Goal: Task Accomplishment & Management: Use online tool/utility

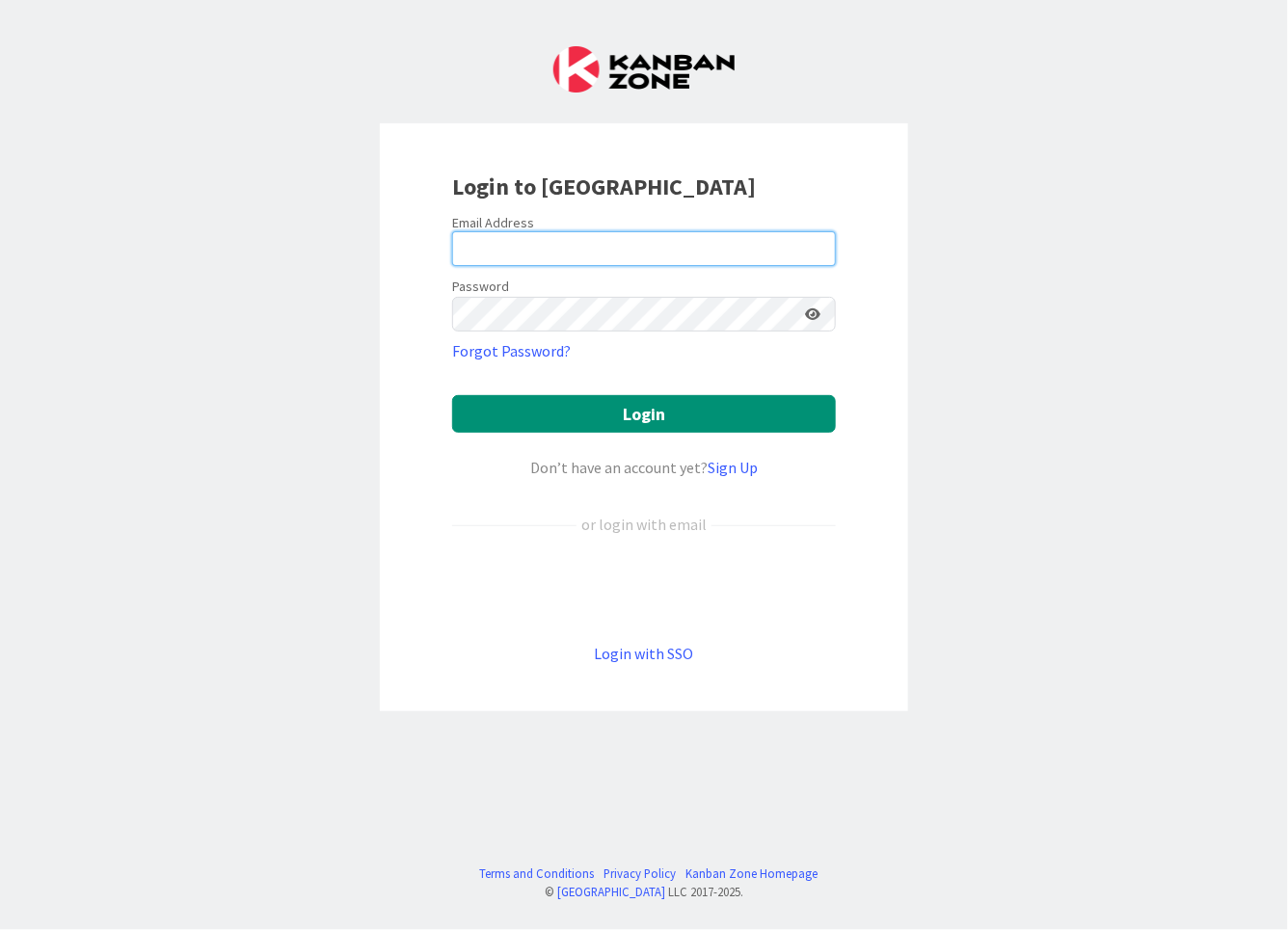
type input "[EMAIL_ADDRESS][DOMAIN_NAME]"
click at [803, 558] on form "Email Address [EMAIL_ADDRESS][DOMAIN_NAME] Password Forgot Password? Login Don’…" at bounding box center [644, 440] width 384 height 452
click at [722, 567] on iframe at bounding box center [644, 588] width 403 height 42
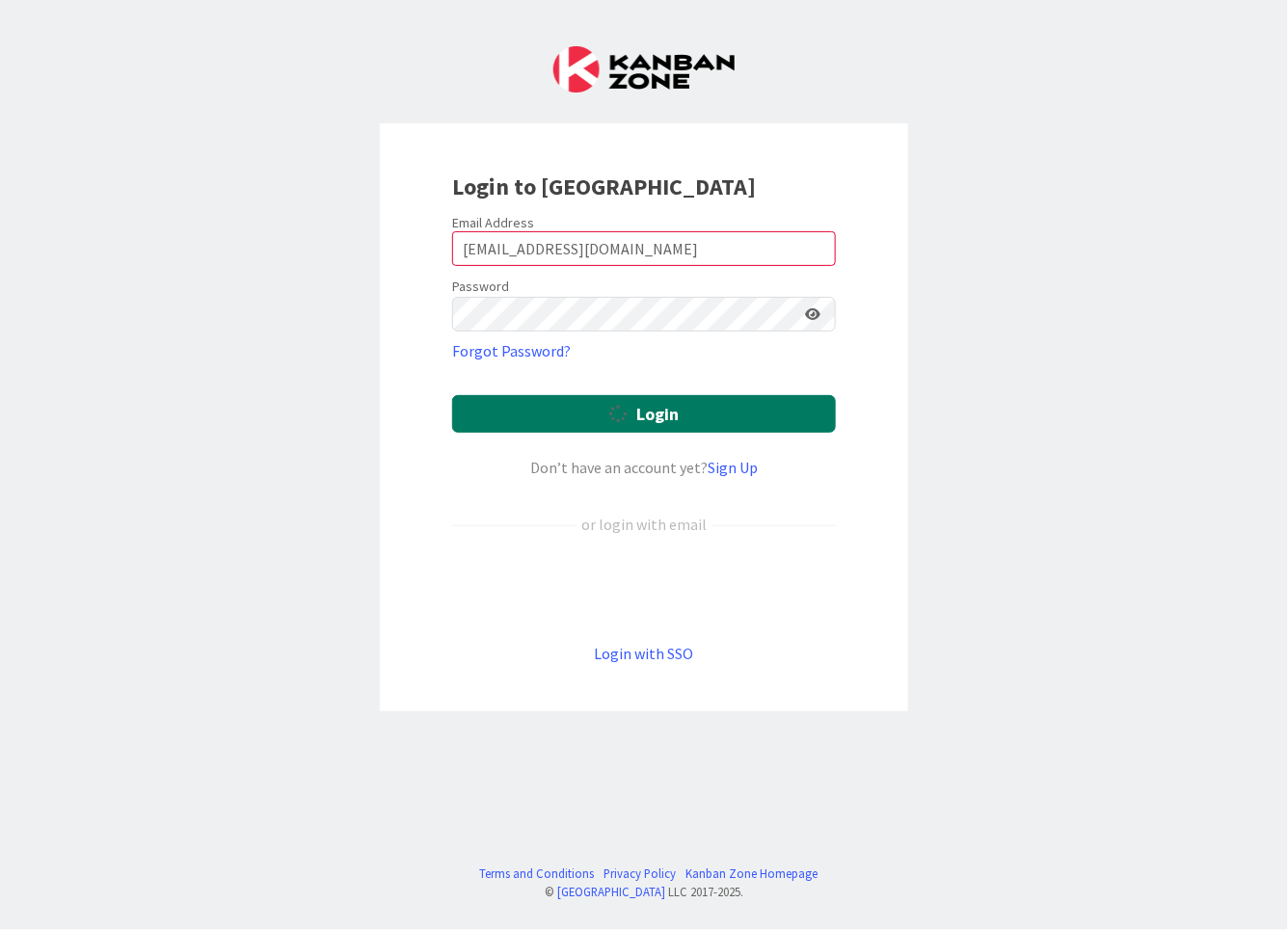
click at [829, 422] on button "Login" at bounding box center [644, 415] width 384 height 38
click at [1006, 377] on div "Login to [GEOGRAPHIC_DATA] Email Address [EMAIL_ADDRESS][DOMAIN_NAME] Password …" at bounding box center [644, 465] width 1288 height 930
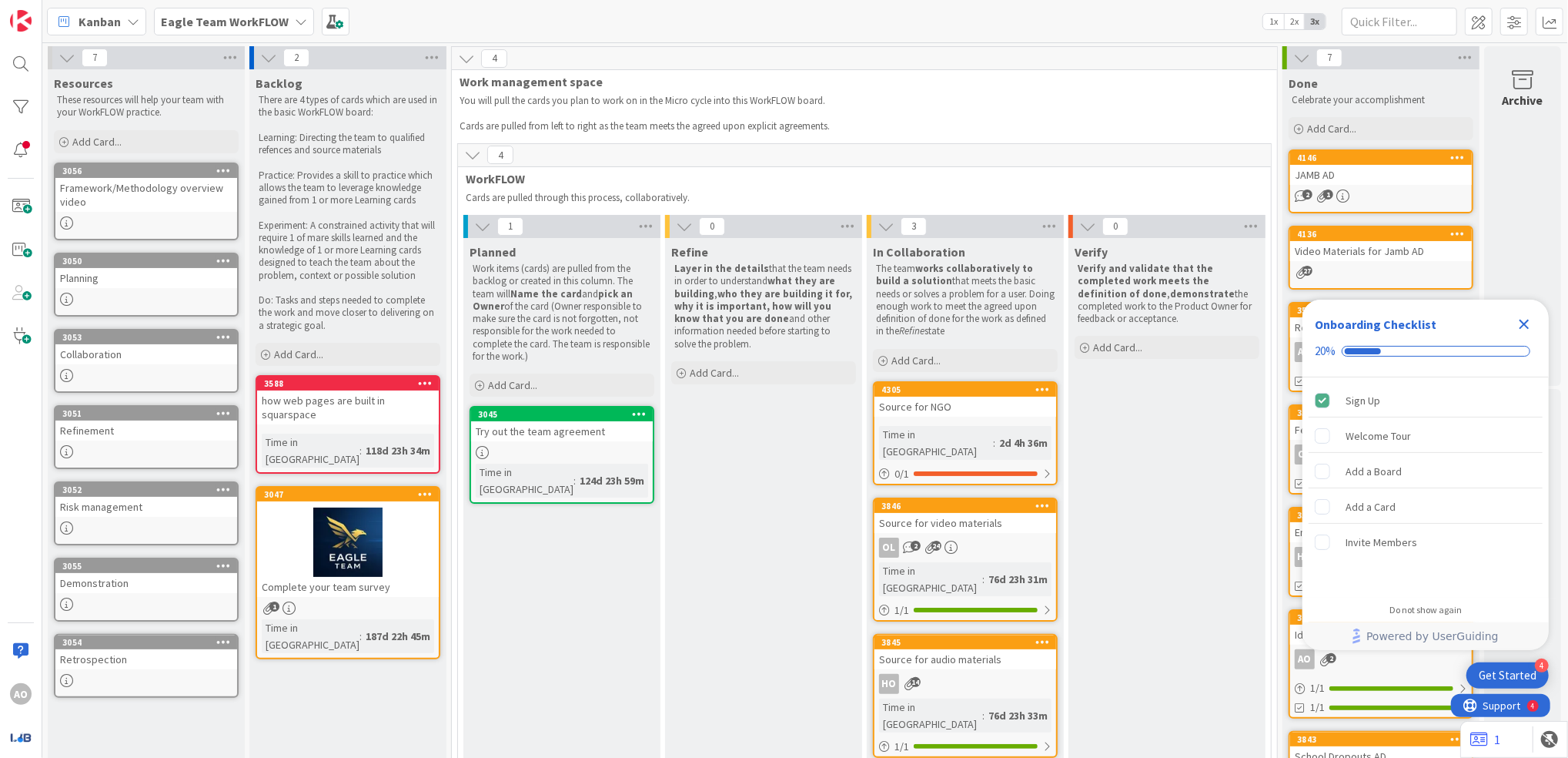
click at [1027, 329] on div "Onboarding Checklist 20%" at bounding box center [1425, 338] width 246 height 77
click at [1027, 324] on icon "Close Checklist" at bounding box center [1524, 325] width 10 height 10
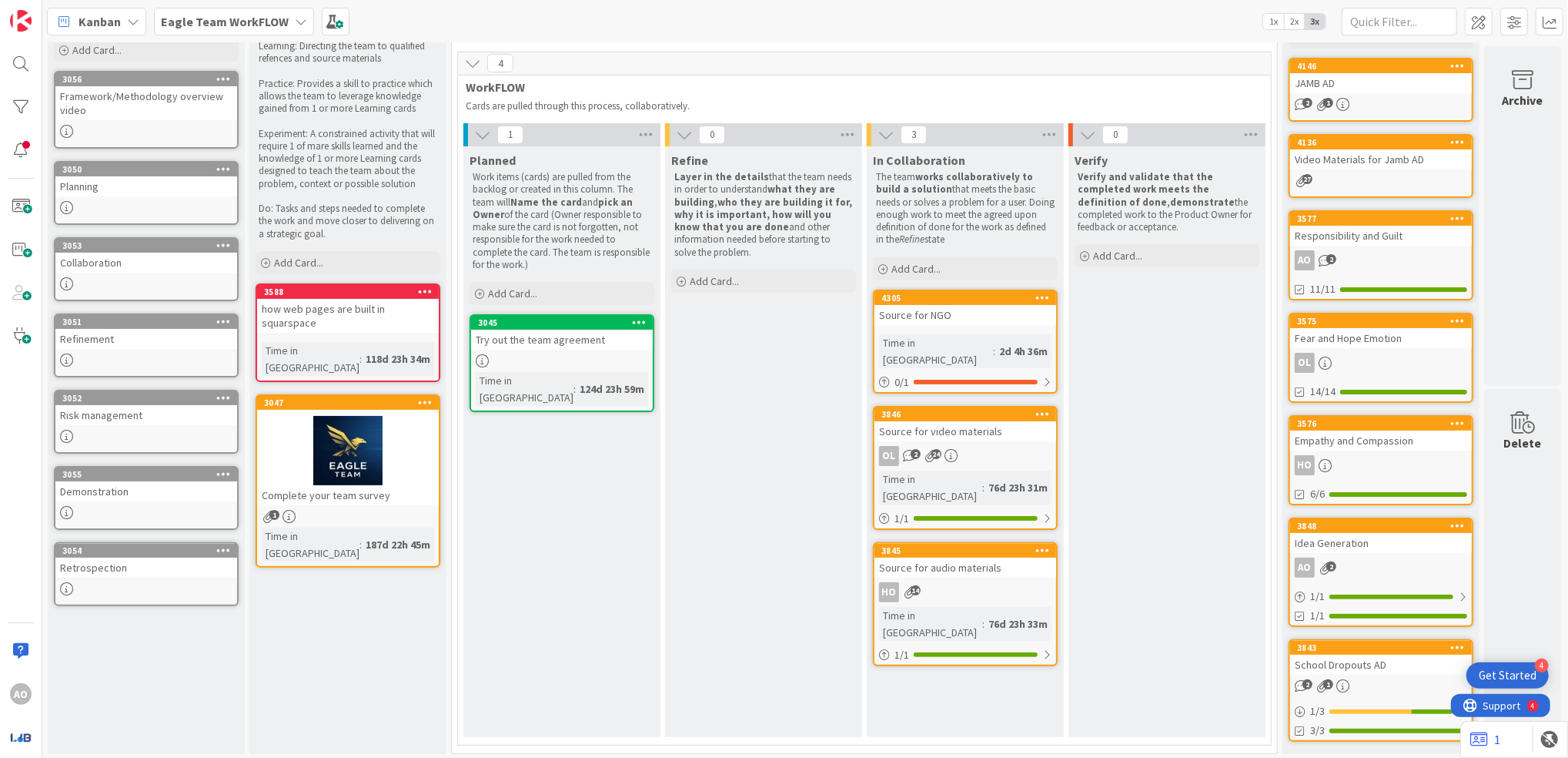
scroll to position [101, 0]
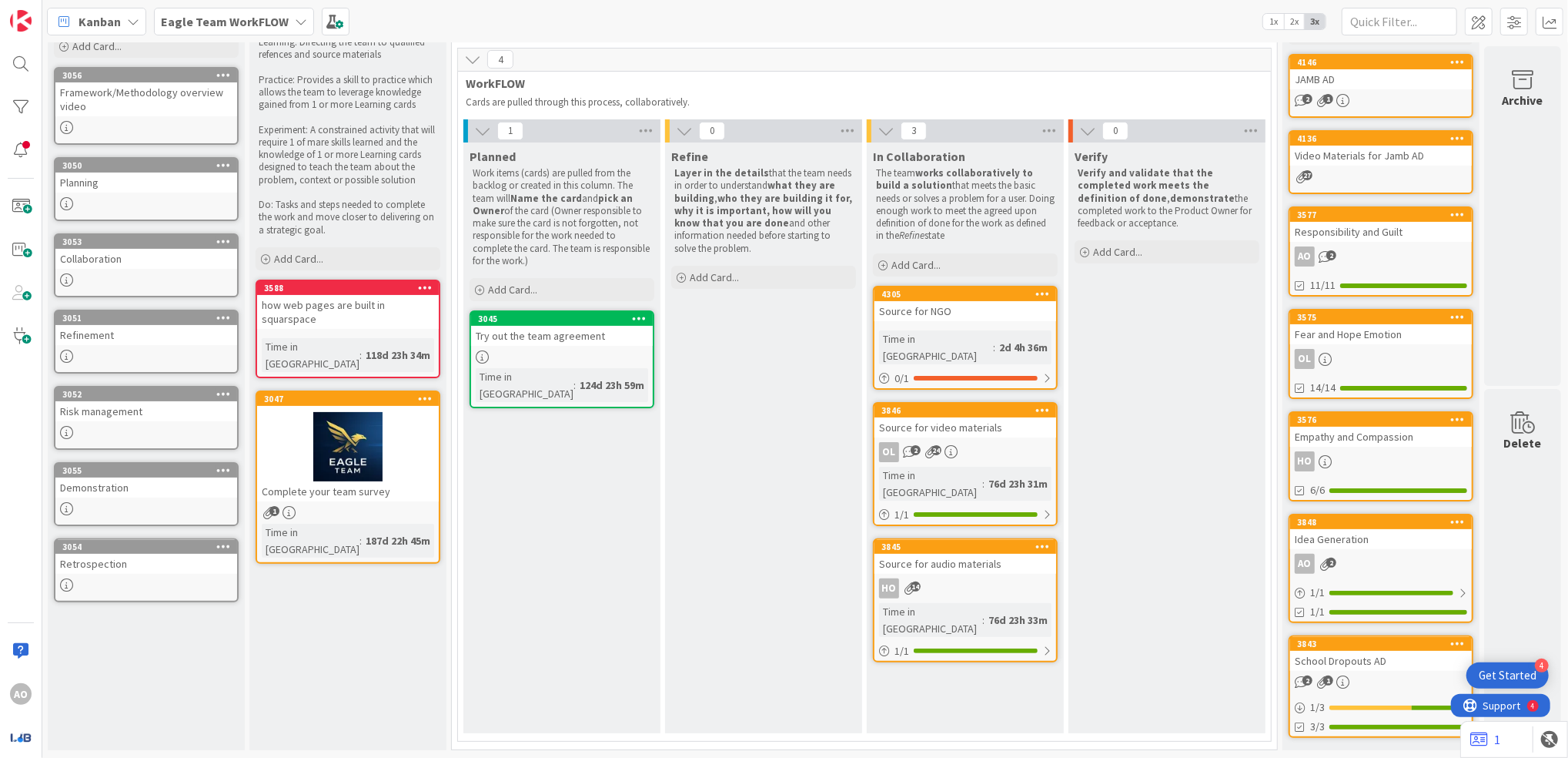
click at [295, 23] on icon at bounding box center [301, 21] width 12 height 12
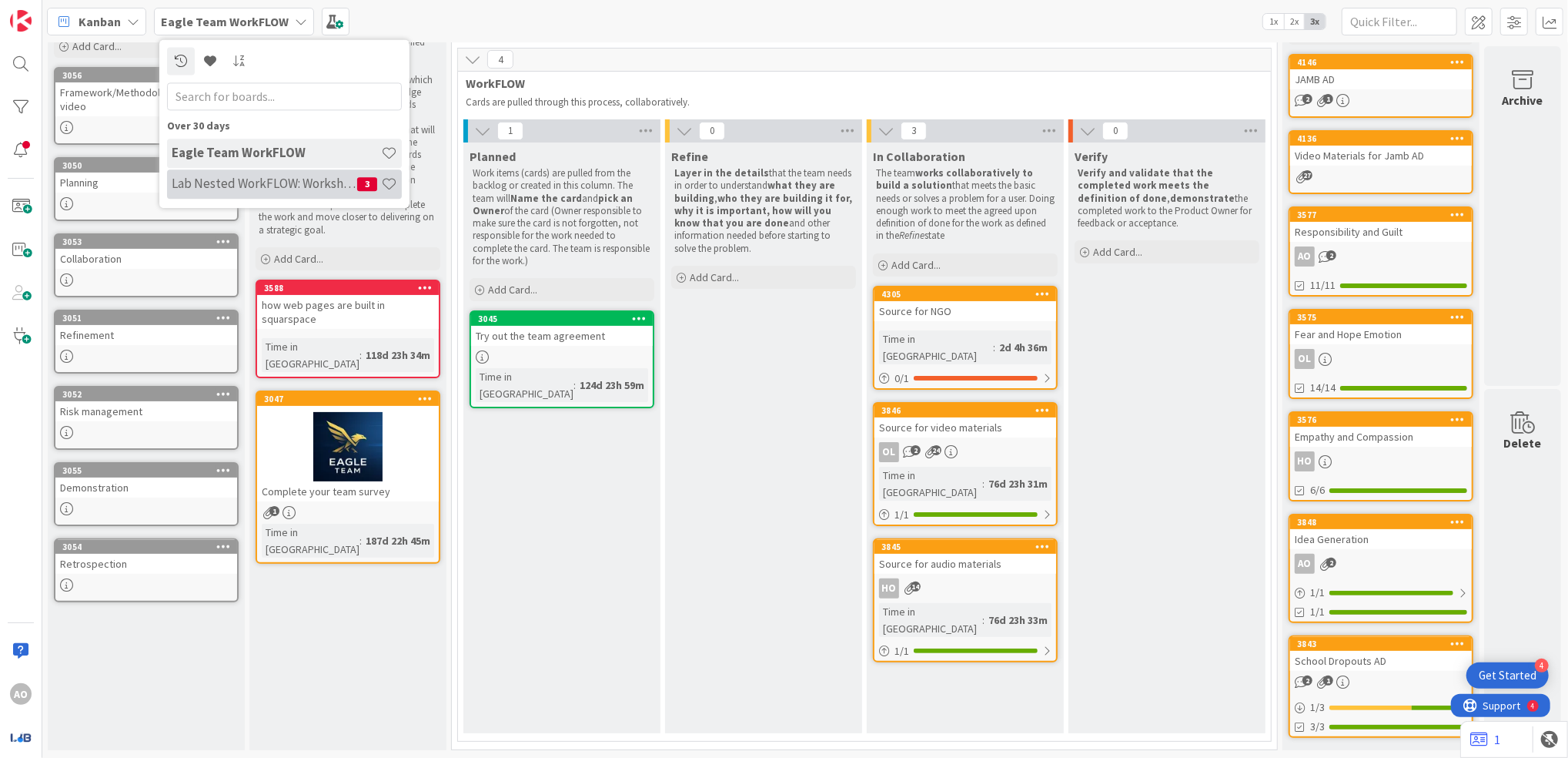
click at [365, 185] on span "3" at bounding box center [367, 184] width 20 height 14
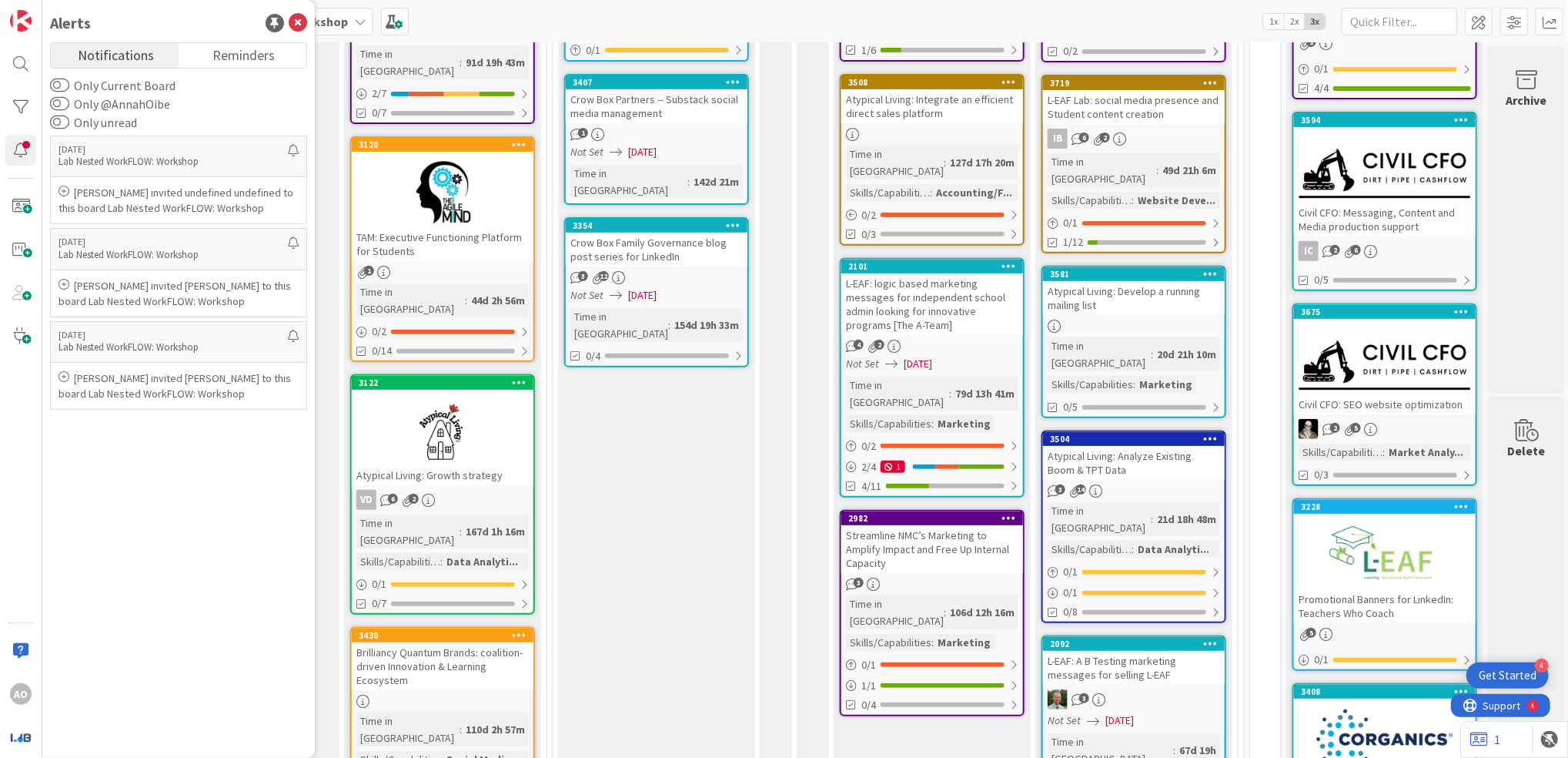
scroll to position [409, 779]
